Goal: Task Accomplishment & Management: Manage account settings

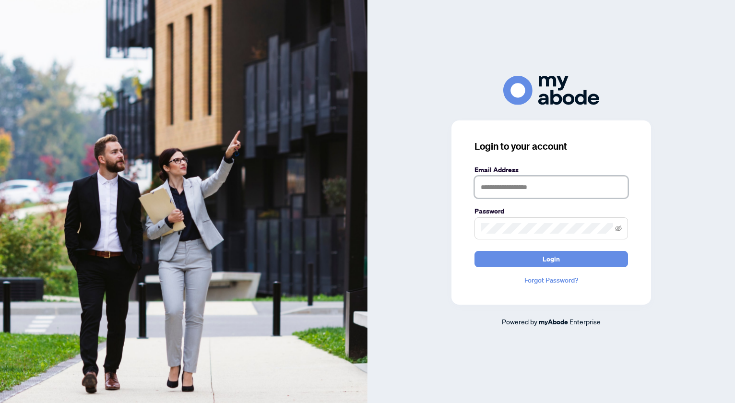
click at [506, 181] on input "text" at bounding box center [550, 187] width 153 height 22
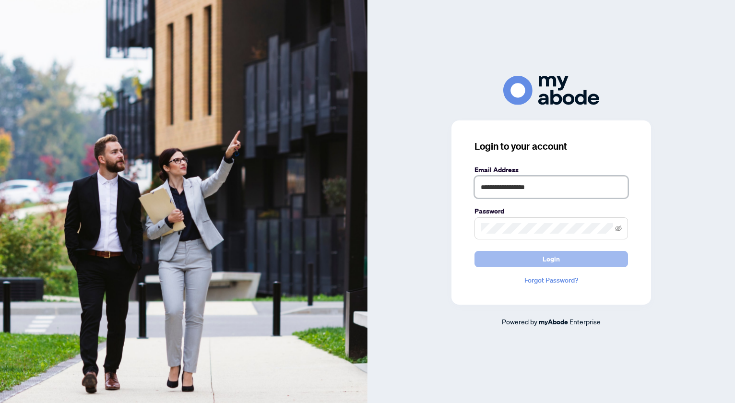
type input "**********"
click at [546, 261] on span "Login" at bounding box center [550, 258] width 17 height 15
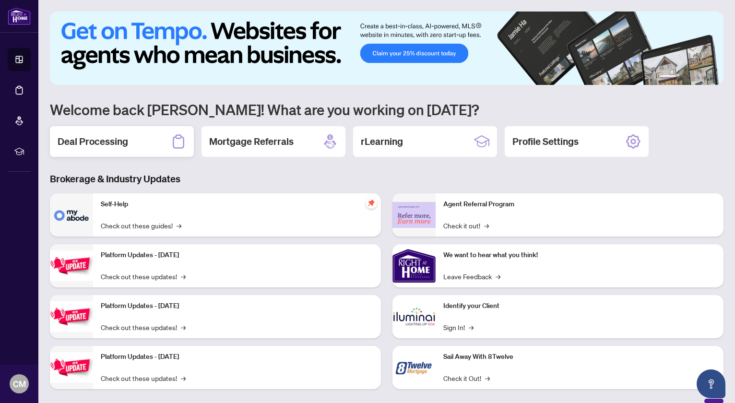
click at [116, 144] on h2 "Deal Processing" at bounding box center [93, 141] width 70 height 13
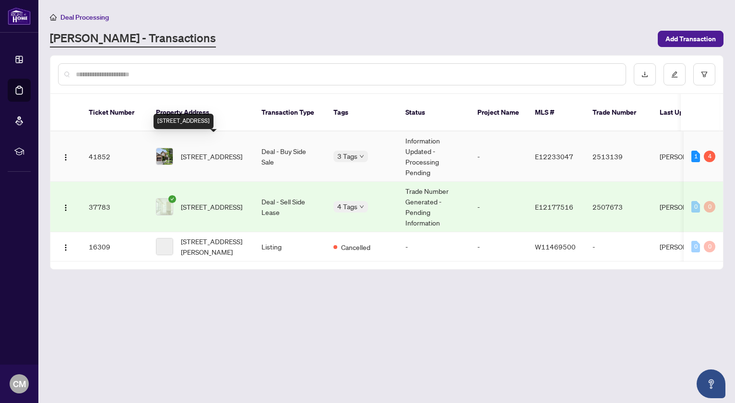
click at [227, 151] on span "1157 Beaver Valley Cres, Oshawa, Ontario L1J 8N3, Canada" at bounding box center [211, 156] width 61 height 11
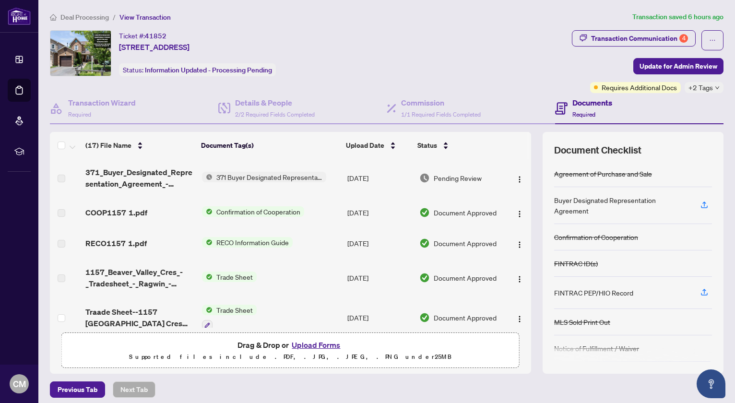
click at [277, 210] on span "Confirmation of Cooperation" at bounding box center [258, 211] width 92 height 11
click at [594, 102] on h4 "Documents" at bounding box center [592, 103] width 40 height 12
click at [638, 37] on div "Transaction Communication 4" at bounding box center [639, 38] width 97 height 15
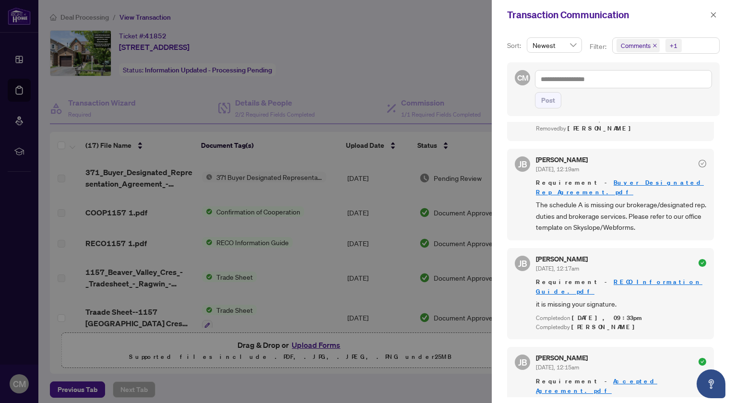
scroll to position [524, 0]
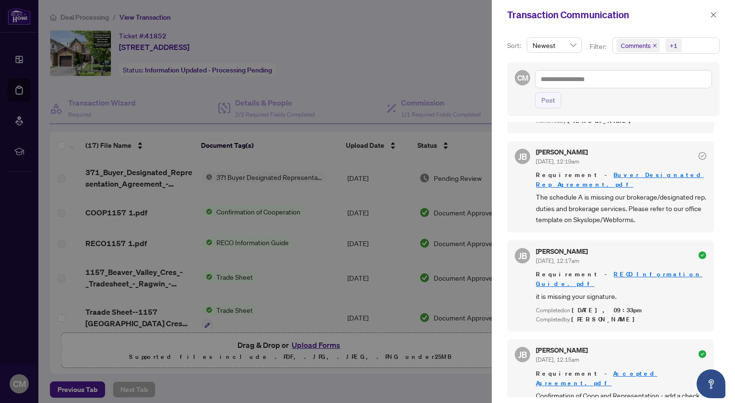
click at [616, 369] on link "Accepted Agreement.pdf" at bounding box center [596, 378] width 121 height 18
click at [715, 13] on icon "close" at bounding box center [713, 14] width 5 height 5
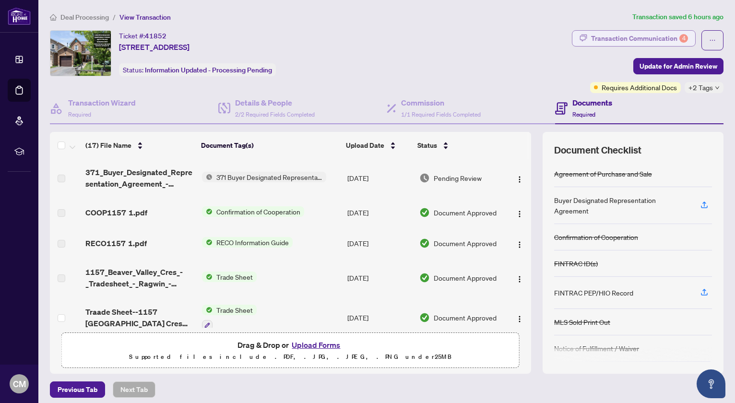
click at [645, 38] on div "Transaction Communication 4" at bounding box center [639, 38] width 97 height 15
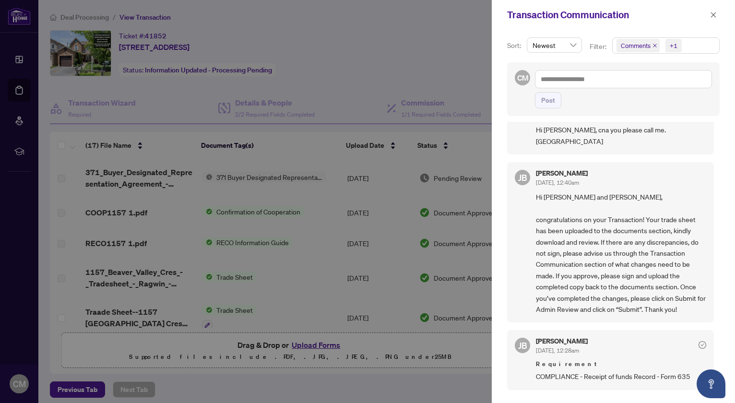
scroll to position [0, 0]
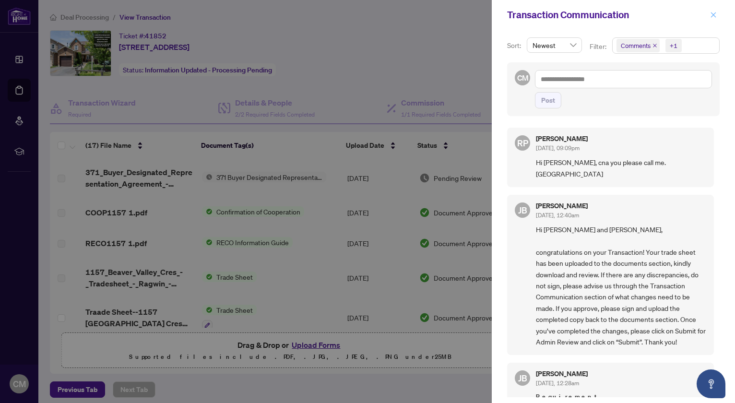
click at [711, 16] on icon "close" at bounding box center [713, 14] width 5 height 5
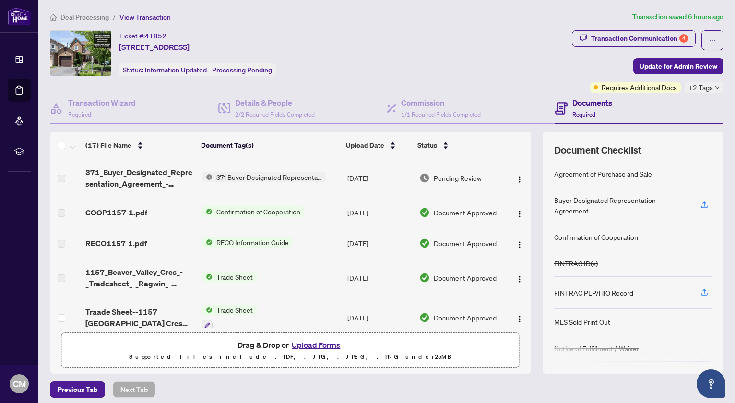
click at [717, 90] on div "+2 Tags" at bounding box center [703, 87] width 39 height 11
click at [493, 79] on div "Ticket #: 41852 1157 Beaver Valley Cres, Oshawa, Ontario L1J 8N3, Canada Status…" at bounding box center [309, 61] width 522 height 63
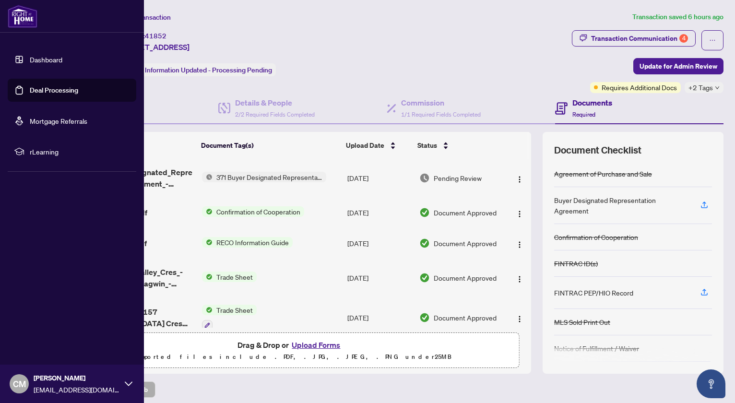
click at [46, 60] on link "Dashboard" at bounding box center [46, 59] width 33 height 9
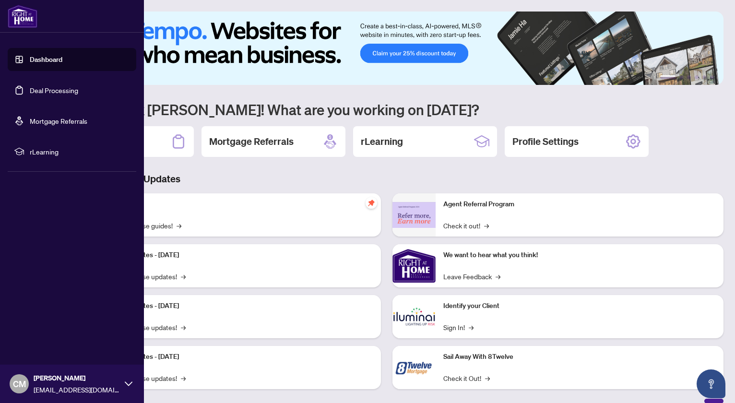
click at [63, 91] on link "Deal Processing" at bounding box center [54, 90] width 48 height 9
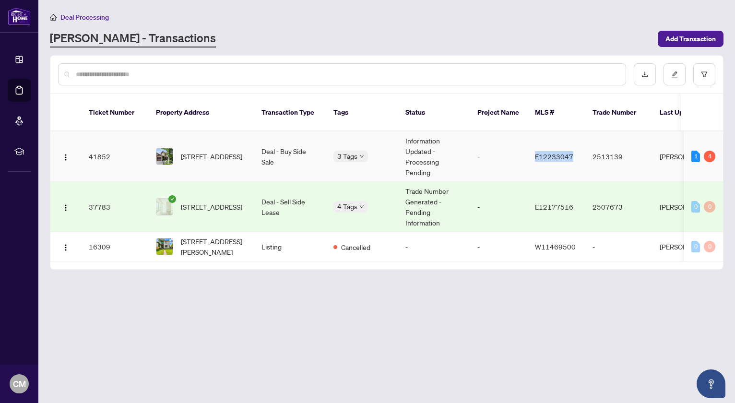
drag, startPoint x: 535, startPoint y: 149, endPoint x: 571, endPoint y: 148, distance: 36.5
click at [571, 152] on span "E12233047" at bounding box center [554, 156] width 38 height 9
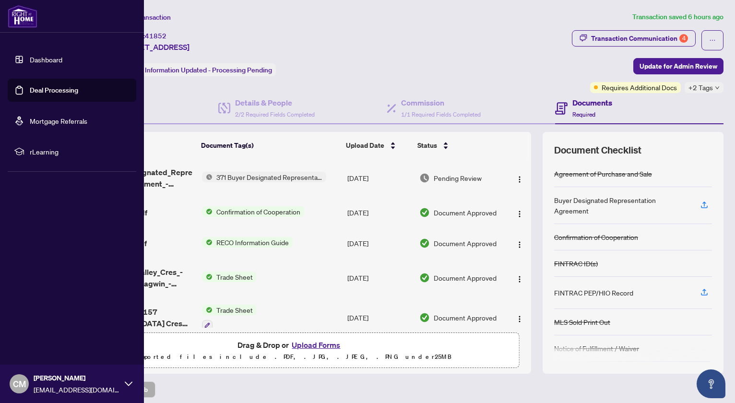
click at [48, 86] on link "Deal Processing" at bounding box center [54, 90] width 48 height 9
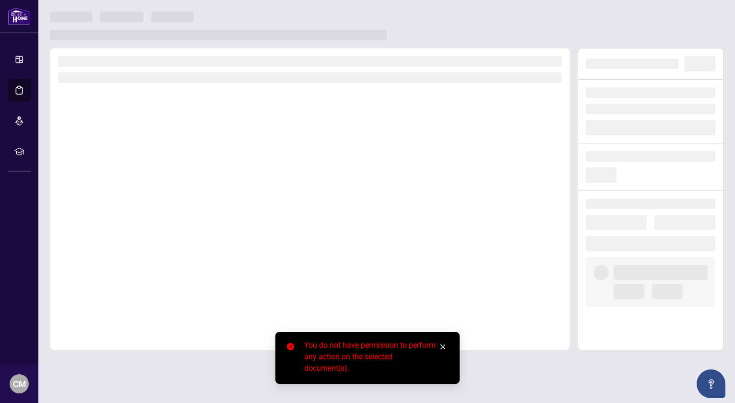
click at [445, 347] on icon "close" at bounding box center [442, 346] width 7 height 7
